Goal: Obtain resource: Obtain resource

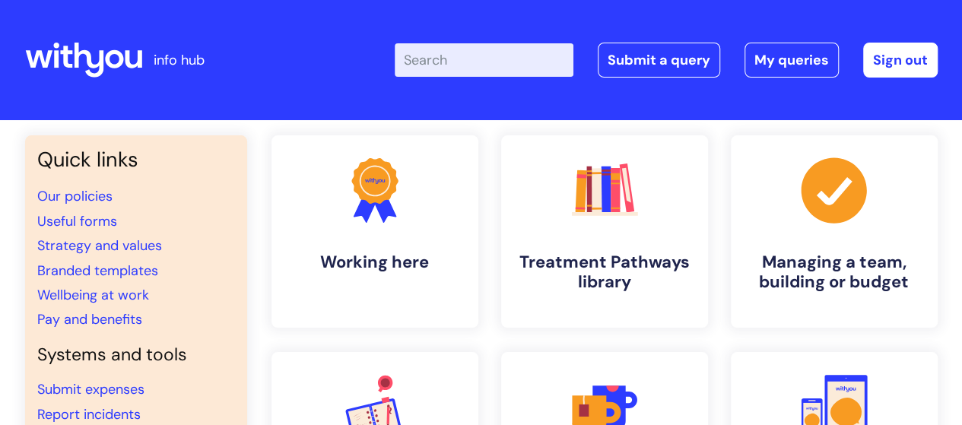
click at [430, 62] on input "Enter your search term here..." at bounding box center [484, 59] width 179 height 33
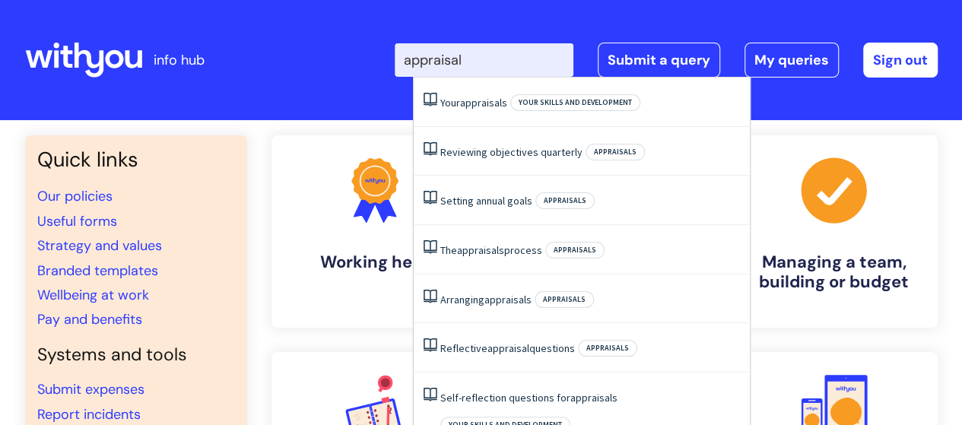
type input "appraisals"
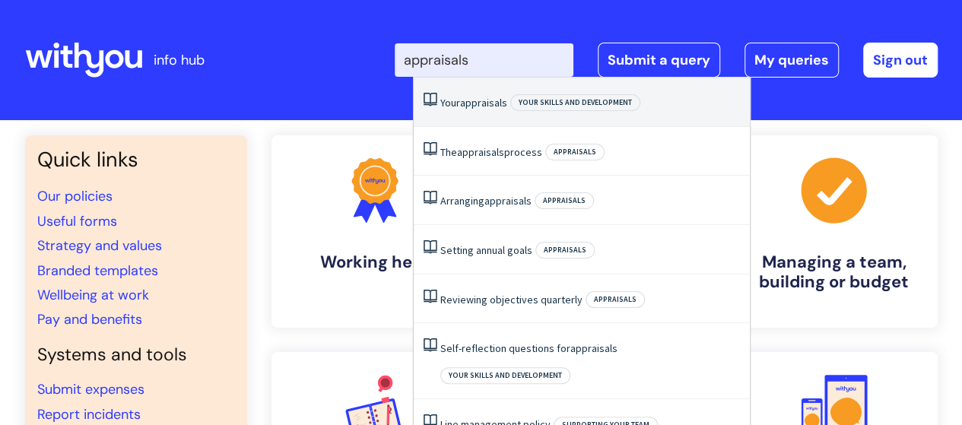
click at [472, 104] on span "appraisals" at bounding box center [483, 103] width 47 height 14
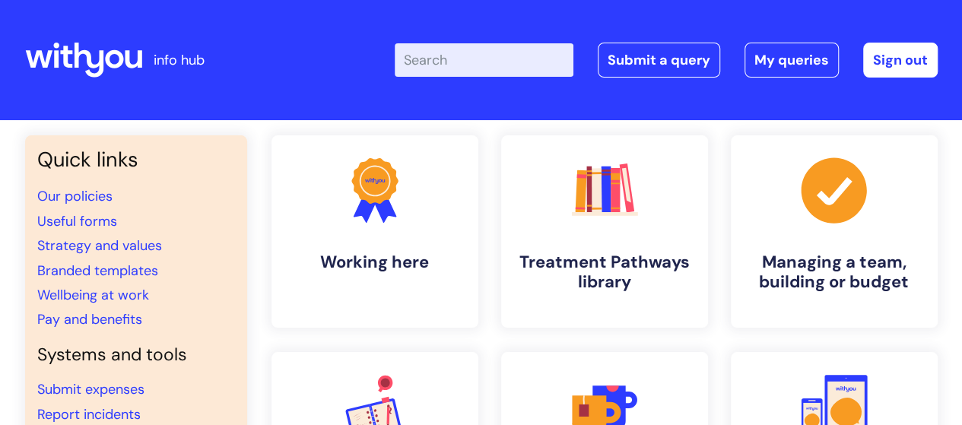
click at [472, 104] on div "Enter your search term here... Search Submit a query My queries Welcome [PERSON…" at bounding box center [595, 60] width 686 height 90
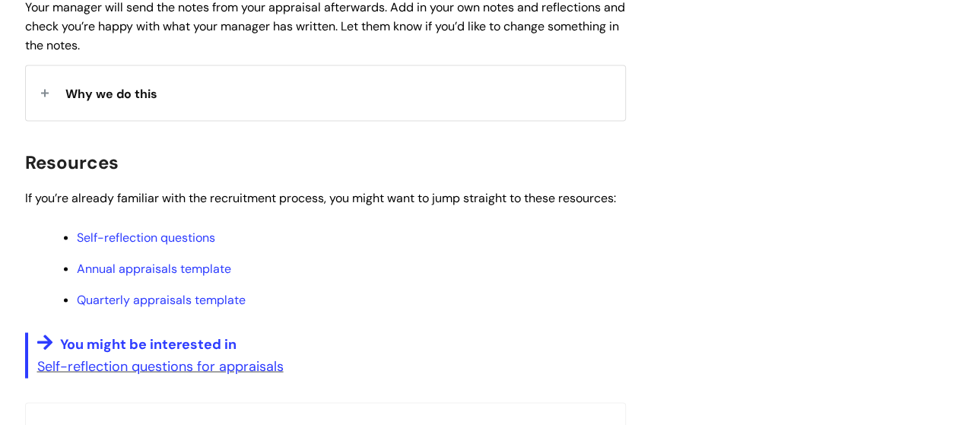
scroll to position [1262, 0]
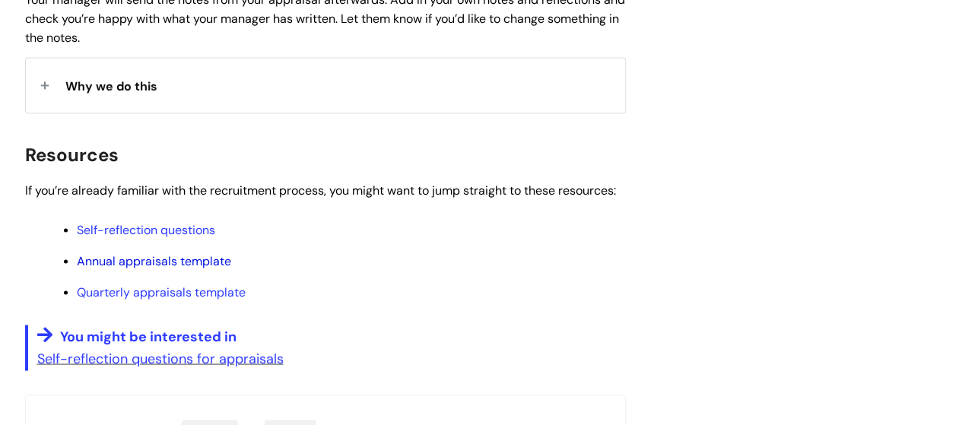
click at [188, 262] on link "Annual appraisals template" at bounding box center [154, 260] width 154 height 16
